Goal: Information Seeking & Learning: Learn about a topic

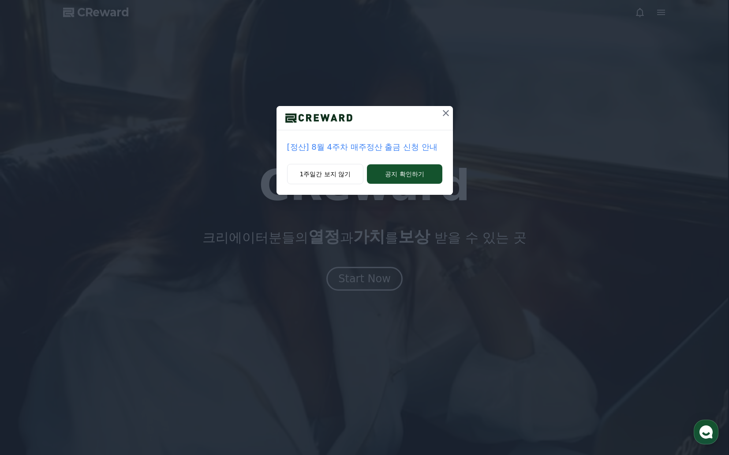
click at [450, 114] on icon at bounding box center [446, 113] width 11 height 11
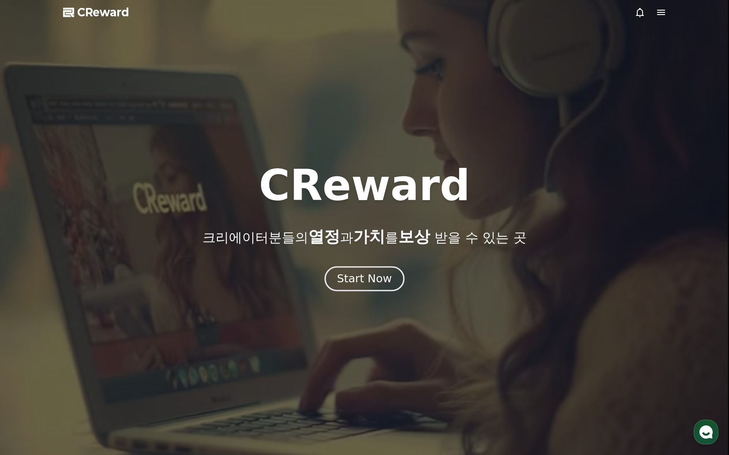
click at [372, 279] on div "Start Now" at bounding box center [364, 278] width 55 height 15
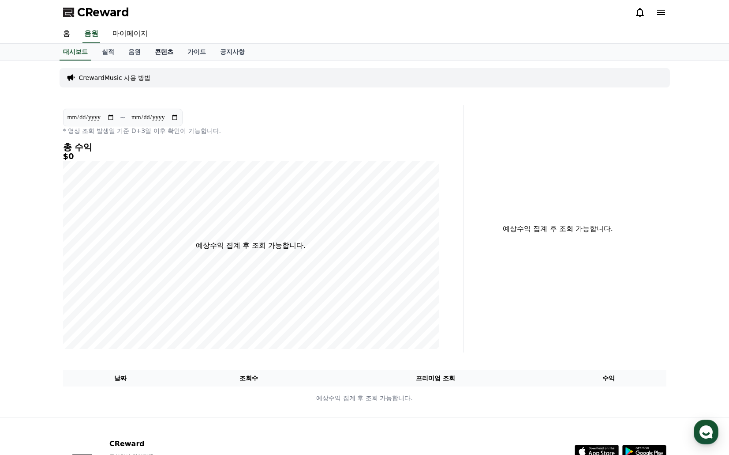
click at [166, 49] on link "콘텐츠" at bounding box center [164, 52] width 33 height 17
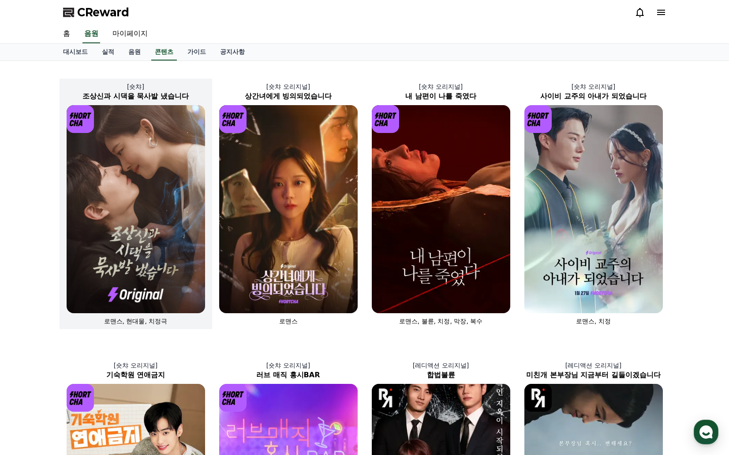
click at [143, 153] on img at bounding box center [136, 209] width 139 height 208
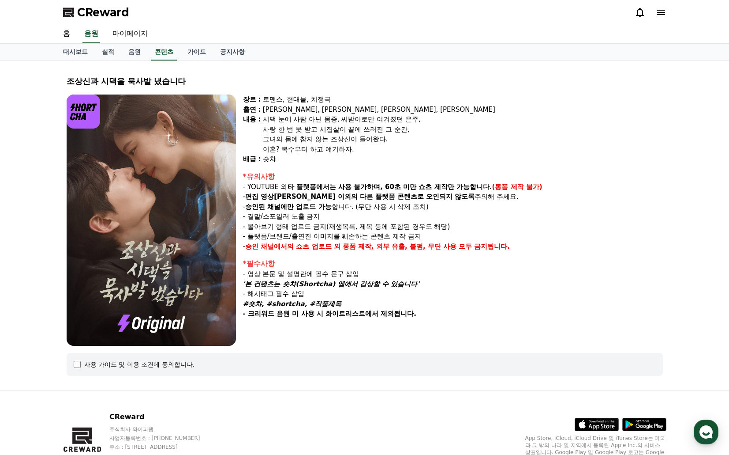
select select
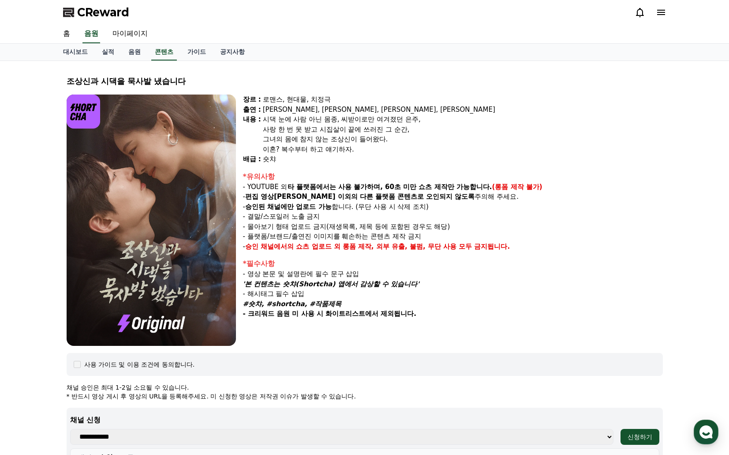
drag, startPoint x: 254, startPoint y: 283, endPoint x: 423, endPoint y: 283, distance: 169.0
click at [423, 283] on p "'본 컨텐츠는 숏챠(Shortcha) 앱에서 감상할 수 있습니다'" at bounding box center [453, 284] width 420 height 10
drag, startPoint x: 56, startPoint y: 80, endPoint x: 208, endPoint y: 81, distance: 151.8
click at [208, 81] on div "조상[DEMOGRAPHIC_DATA]과 시댁을 묵사발 냈습니다 장르 : 로맨스, 현대물, 치정극 출연 : [PERSON_NAME], [PERS…" at bounding box center [365, 361] width 618 height 600
copy div "조상신과 시댁을 묵사발 냈습니다"
